Goal: Task Accomplishment & Management: Use online tool/utility

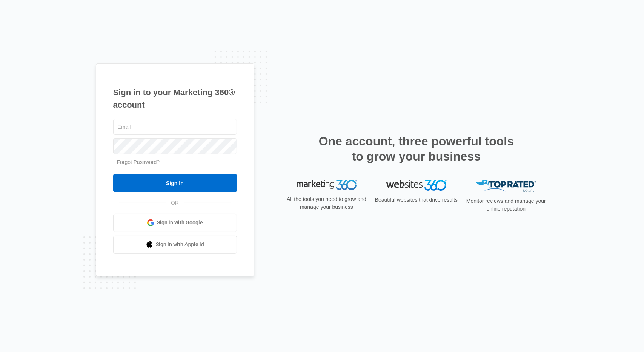
click at [63, 58] on div "Sign in to your Marketing 360® account Forgot Password? Sign In OR Sign in with…" at bounding box center [322, 176] width 644 height 352
click at [134, 126] on input "text" at bounding box center [175, 127] width 124 height 16
type input "[EMAIL_ADDRESS][DOMAIN_NAME]"
click at [100, 145] on div "Sign in to your Marketing 360® account amyaleasha@hotmail.com Forgot Password? …" at bounding box center [175, 169] width 158 height 213
click at [135, 162] on link "Forgot Password?" at bounding box center [138, 162] width 43 height 6
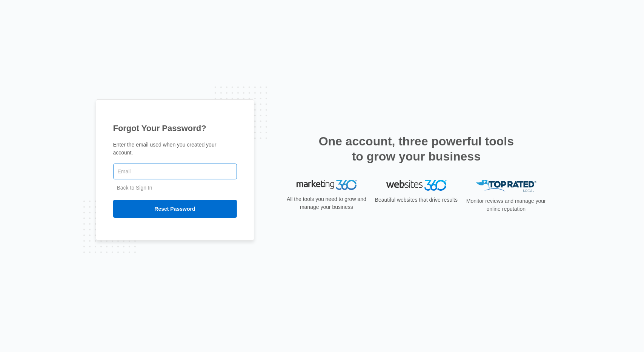
click at [133, 169] on input "text" at bounding box center [175, 171] width 124 height 16
type input "[EMAIL_ADDRESS][DOMAIN_NAME]"
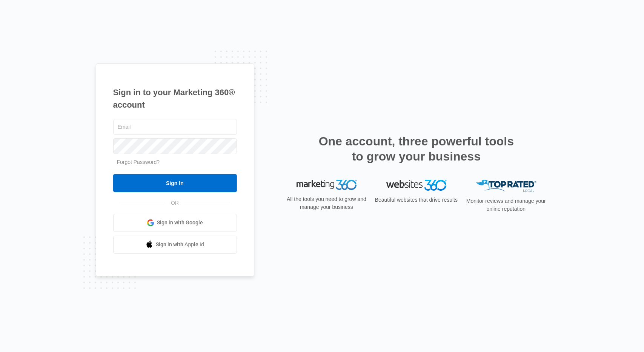
type input "[EMAIL_ADDRESS][DOMAIN_NAME]"
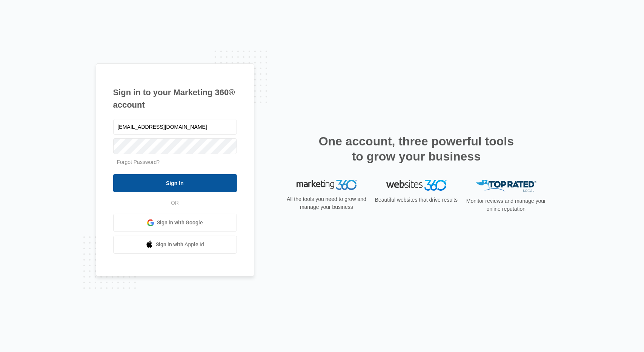
click at [178, 178] on input "Sign In" at bounding box center [175, 183] width 124 height 18
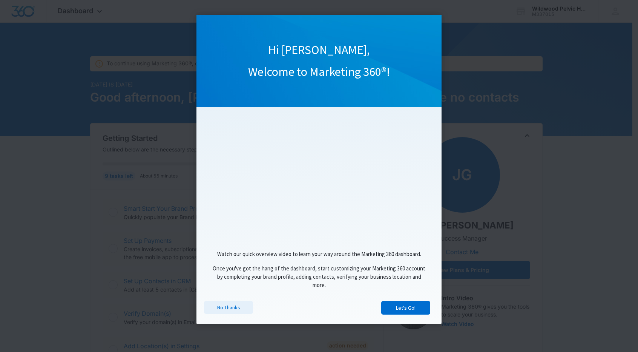
click at [228, 312] on link "No Thanks" at bounding box center [228, 307] width 49 height 13
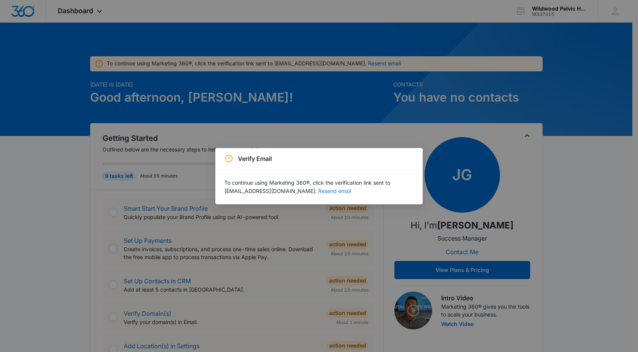
click at [318, 193] on button "Resend email" at bounding box center [334, 190] width 33 height 5
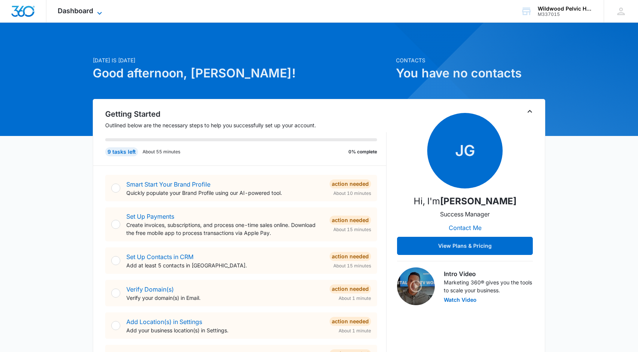
click at [100, 12] on icon at bounding box center [99, 13] width 9 height 9
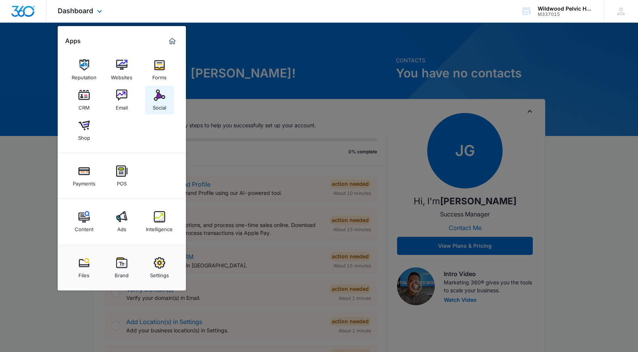
click at [159, 105] on div "Social" at bounding box center [160, 106] width 14 height 10
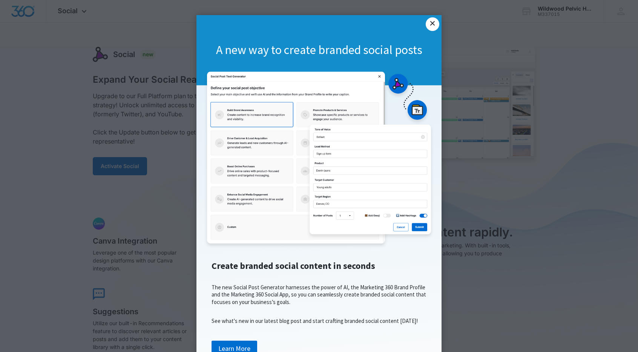
click at [429, 23] on link "×" at bounding box center [433, 24] width 14 height 14
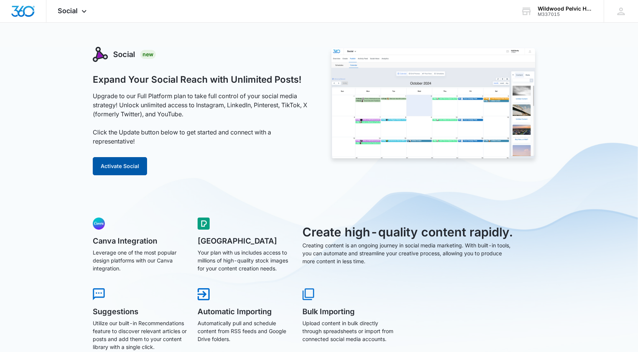
click at [123, 165] on button "Activate Social" at bounding box center [120, 166] width 54 height 18
